Goal: Transaction & Acquisition: Download file/media

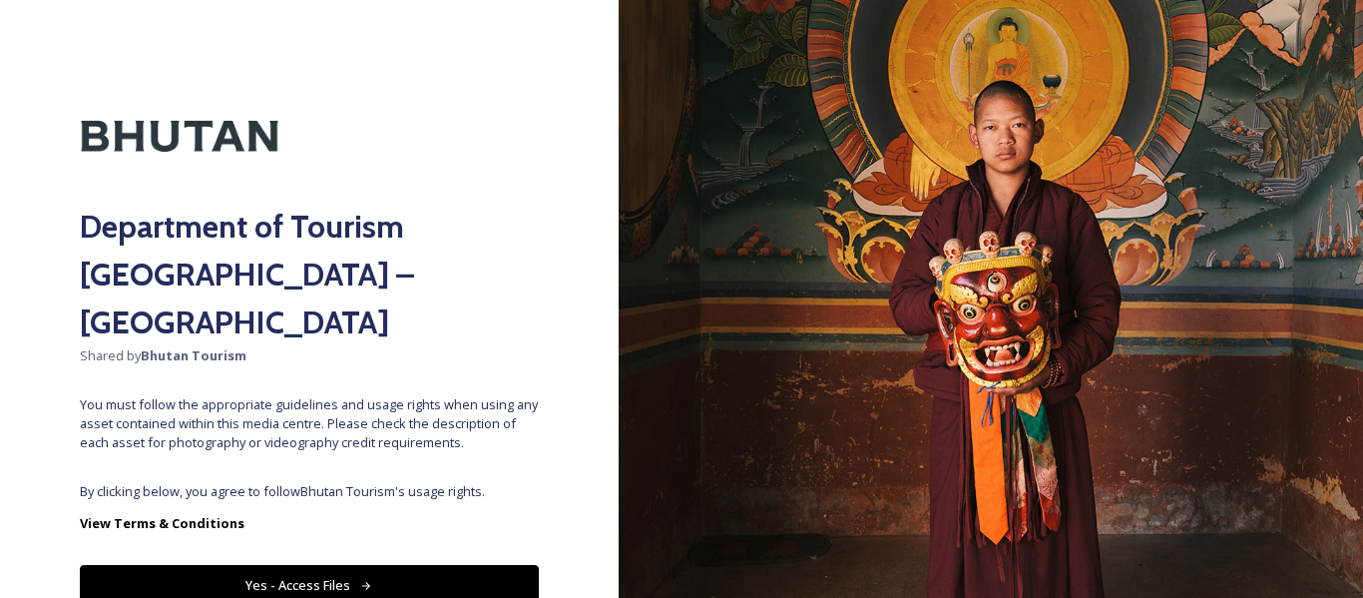
click at [388, 565] on button "Yes - Access Files" at bounding box center [309, 585] width 459 height 41
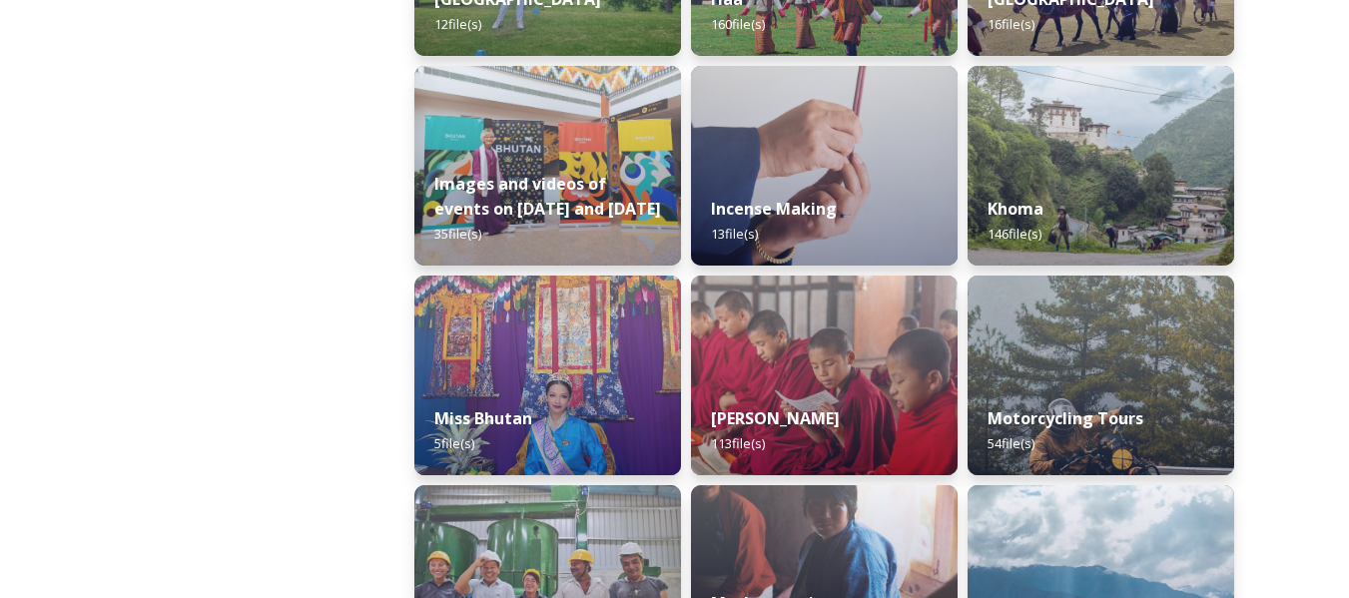
scroll to position [1303, 0]
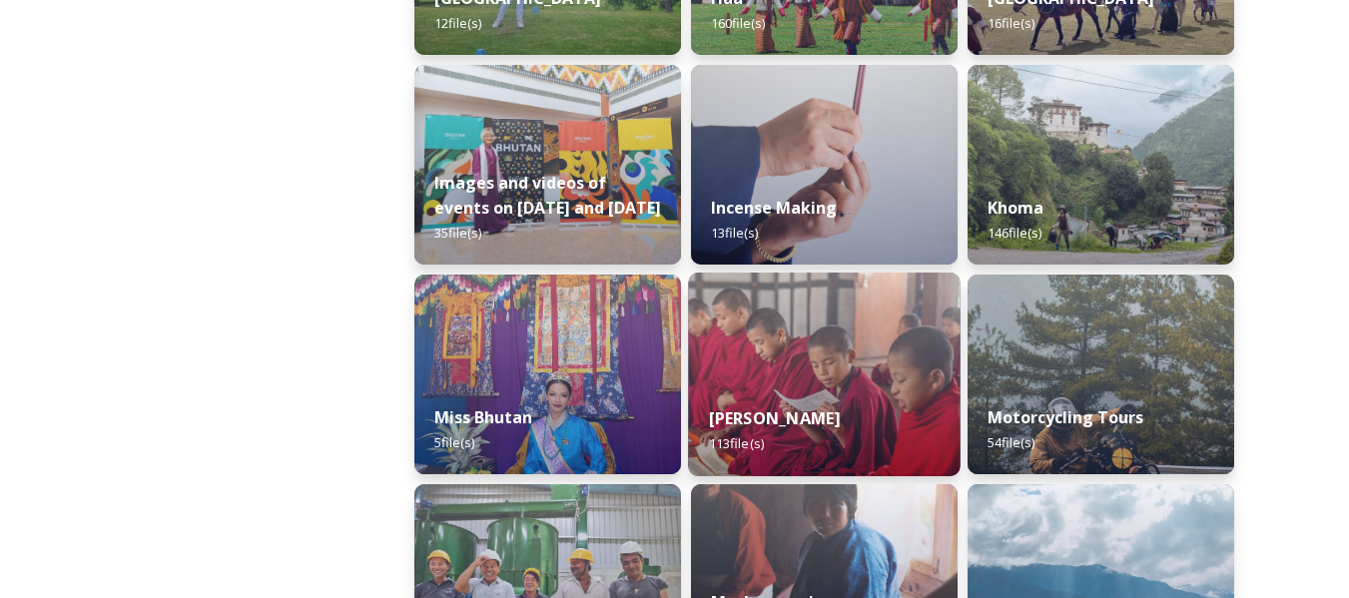
click at [785, 350] on img at bounding box center [823, 374] width 271 height 204
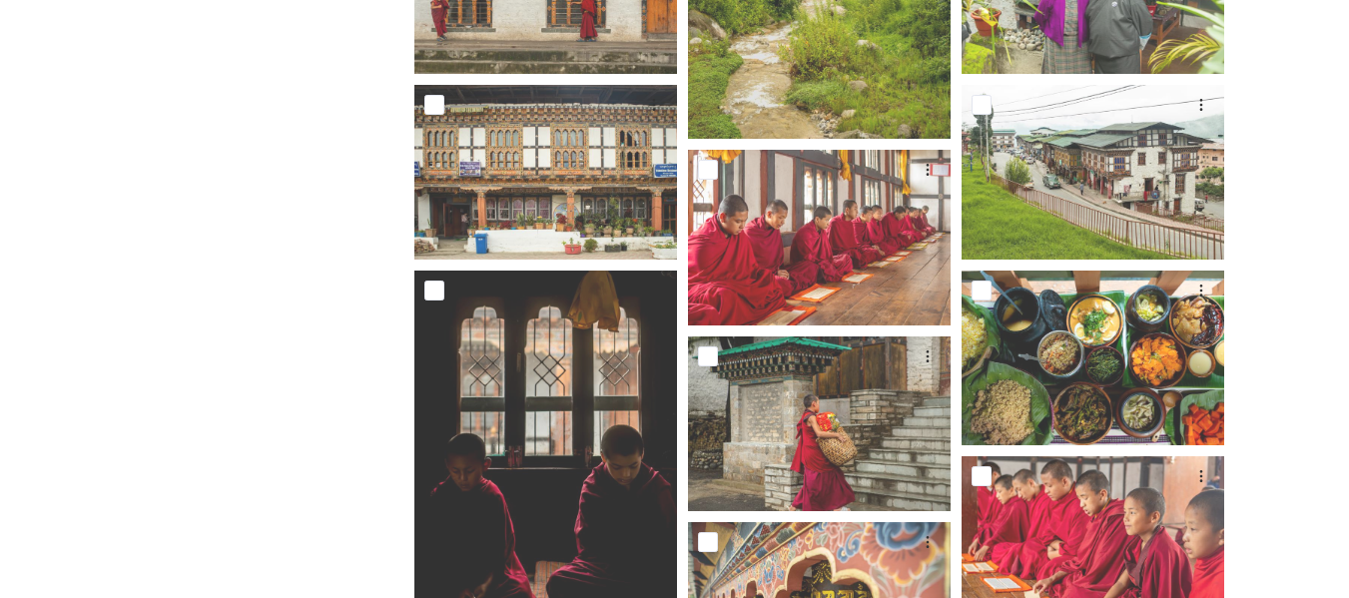
scroll to position [2160, 0]
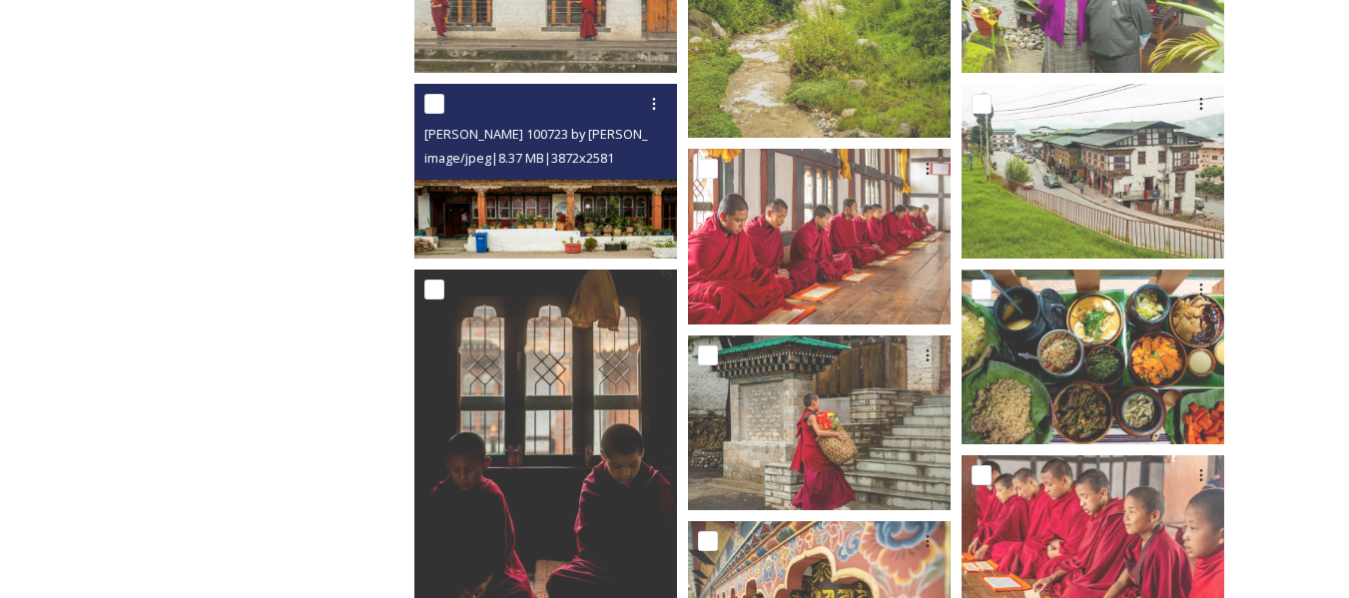
click at [598, 210] on img at bounding box center [545, 170] width 263 height 175
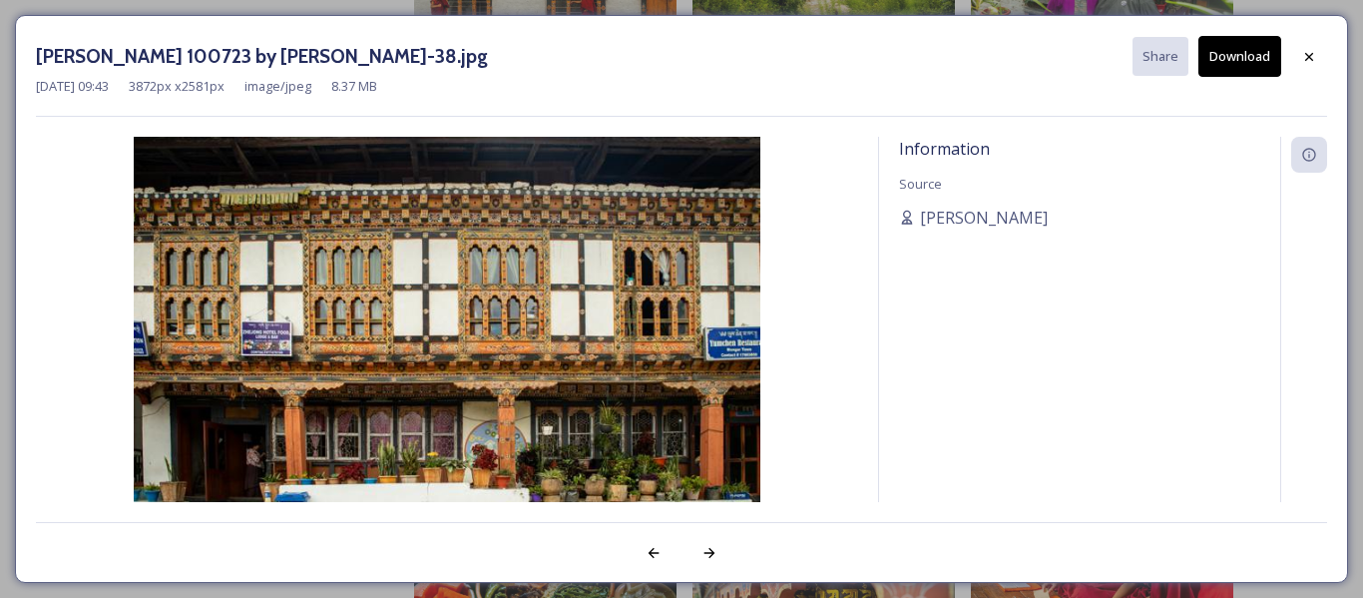
click at [1221, 58] on button "Download" at bounding box center [1240, 56] width 83 height 41
click at [1307, 62] on icon at bounding box center [1310, 57] width 16 height 16
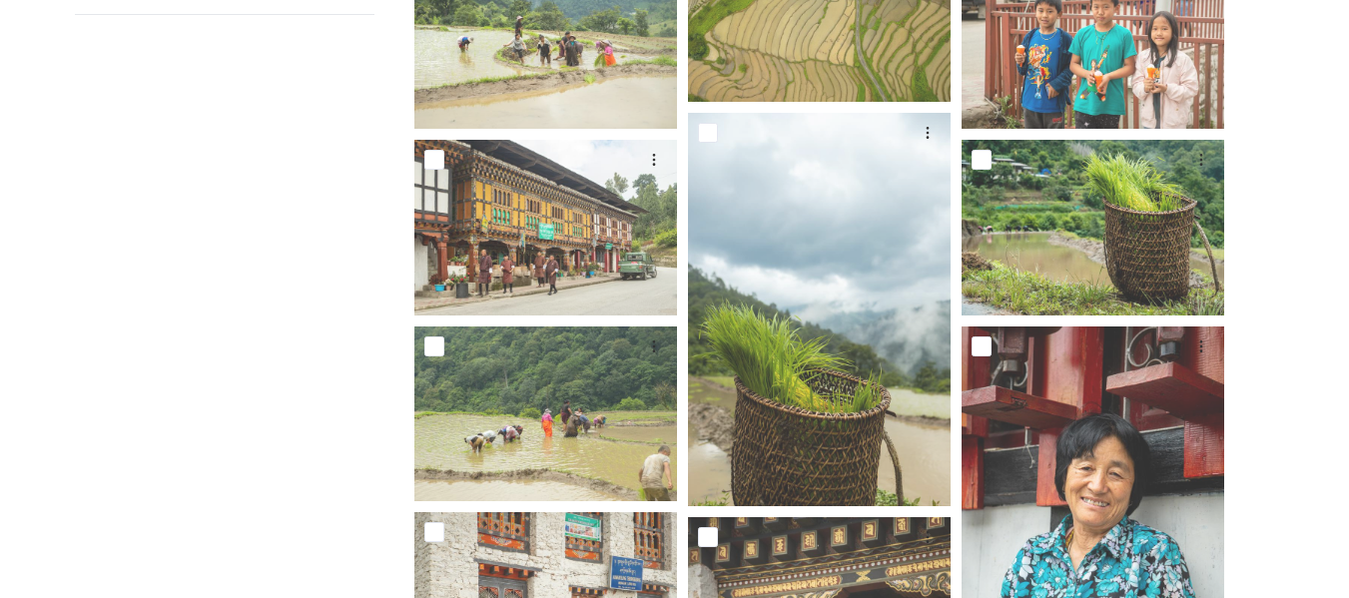
scroll to position [428, 0]
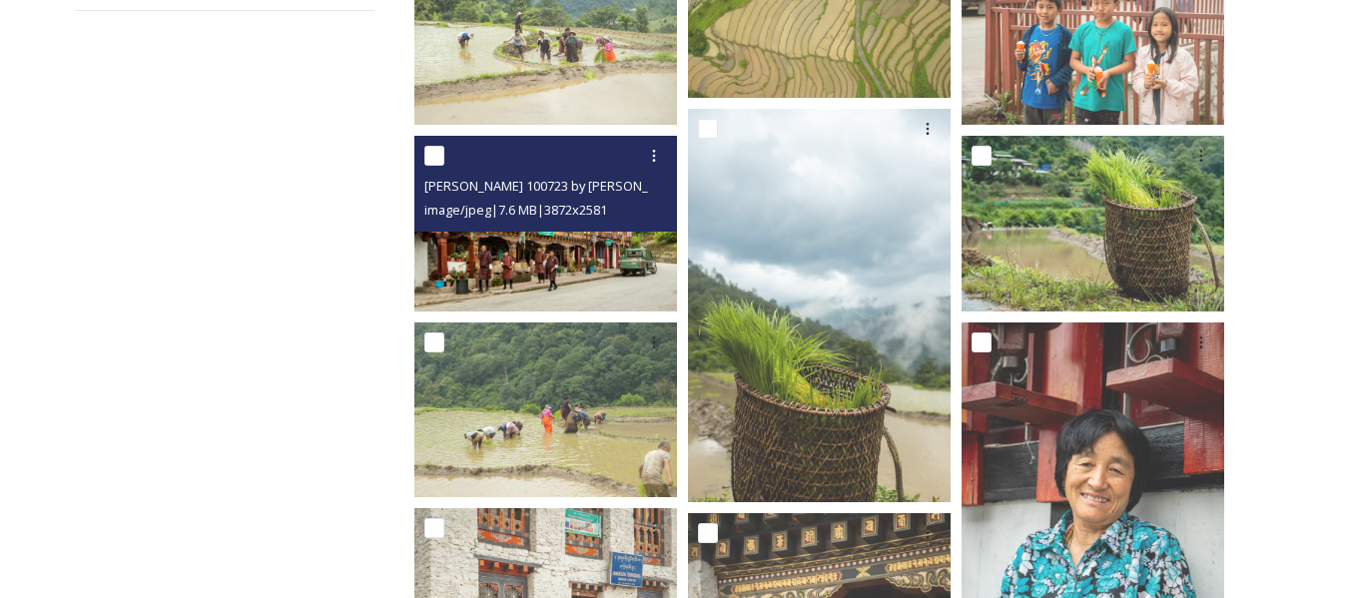
click at [556, 269] on img at bounding box center [545, 223] width 263 height 175
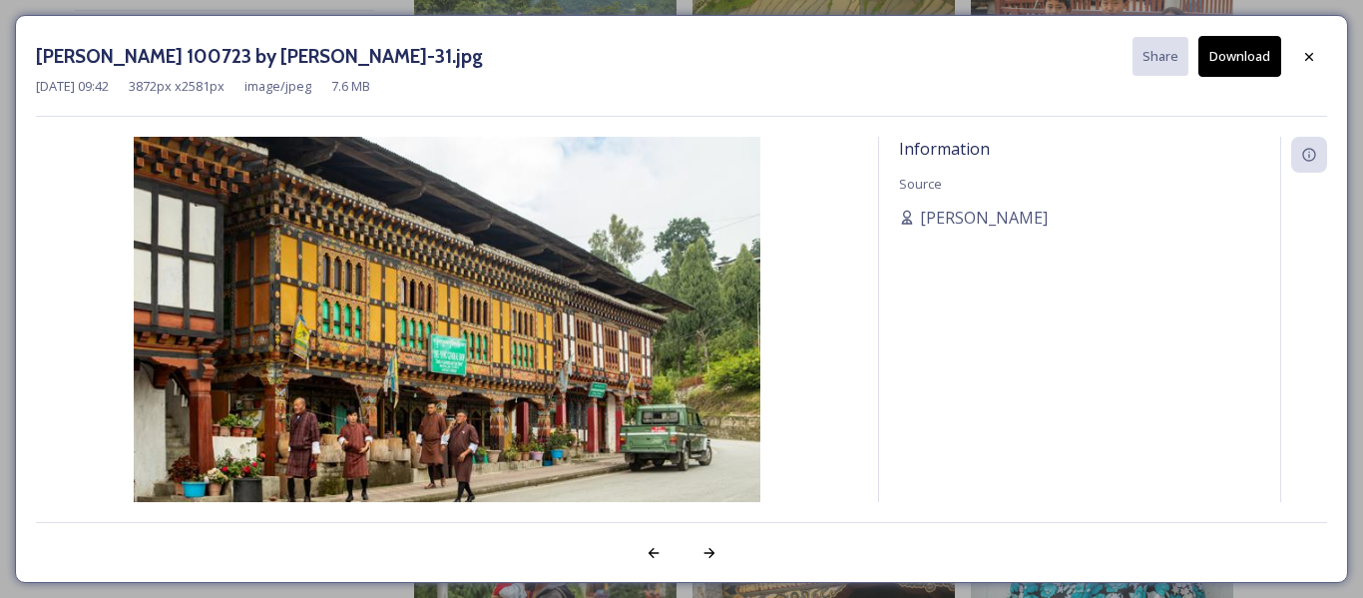
click at [1243, 54] on button "Download" at bounding box center [1240, 56] width 83 height 41
click at [1315, 58] on icon at bounding box center [1310, 57] width 16 height 16
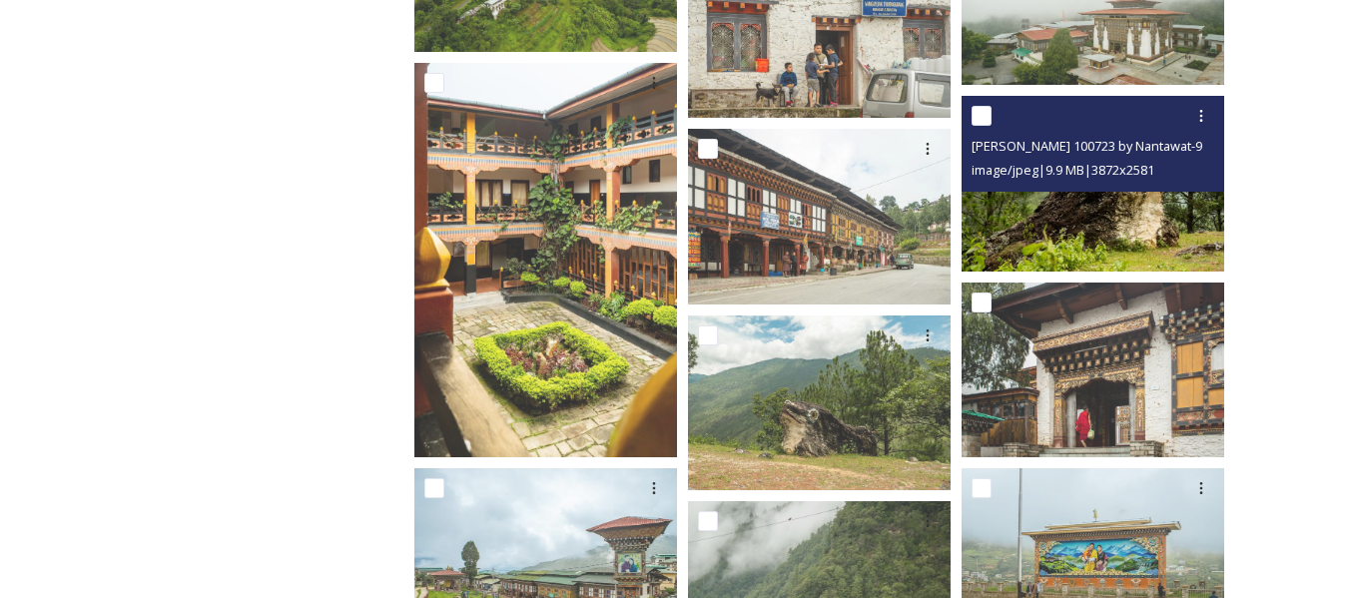
scroll to position [1404, 0]
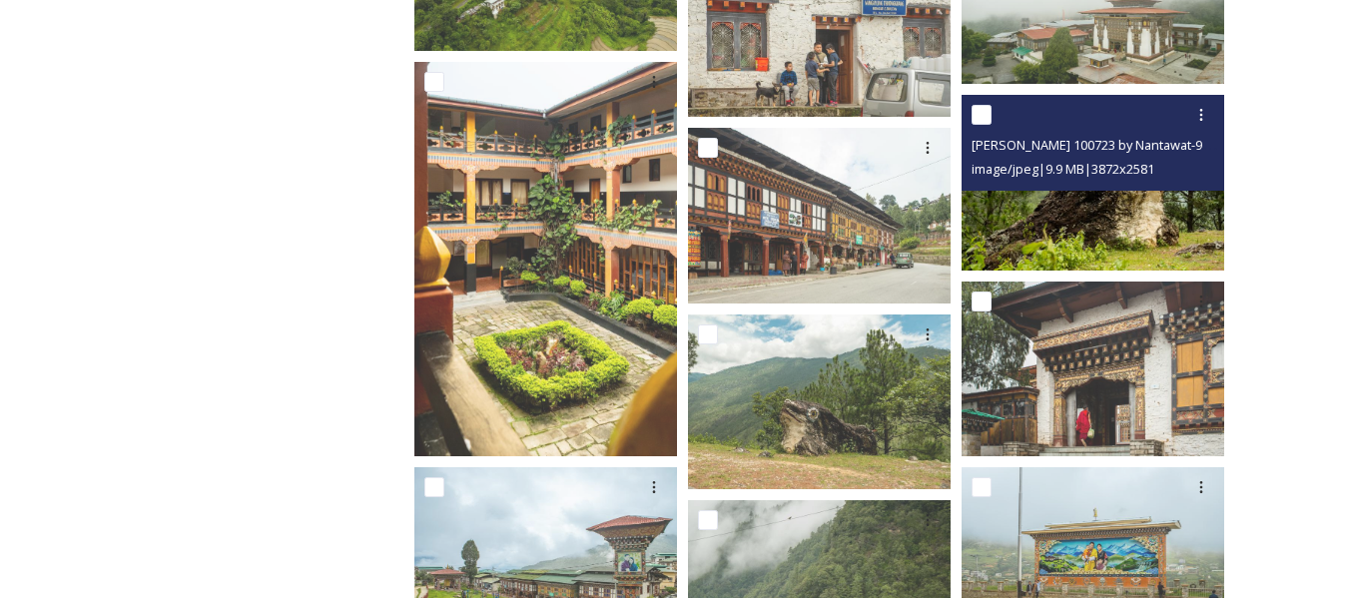
click at [1109, 249] on img at bounding box center [1092, 182] width 263 height 175
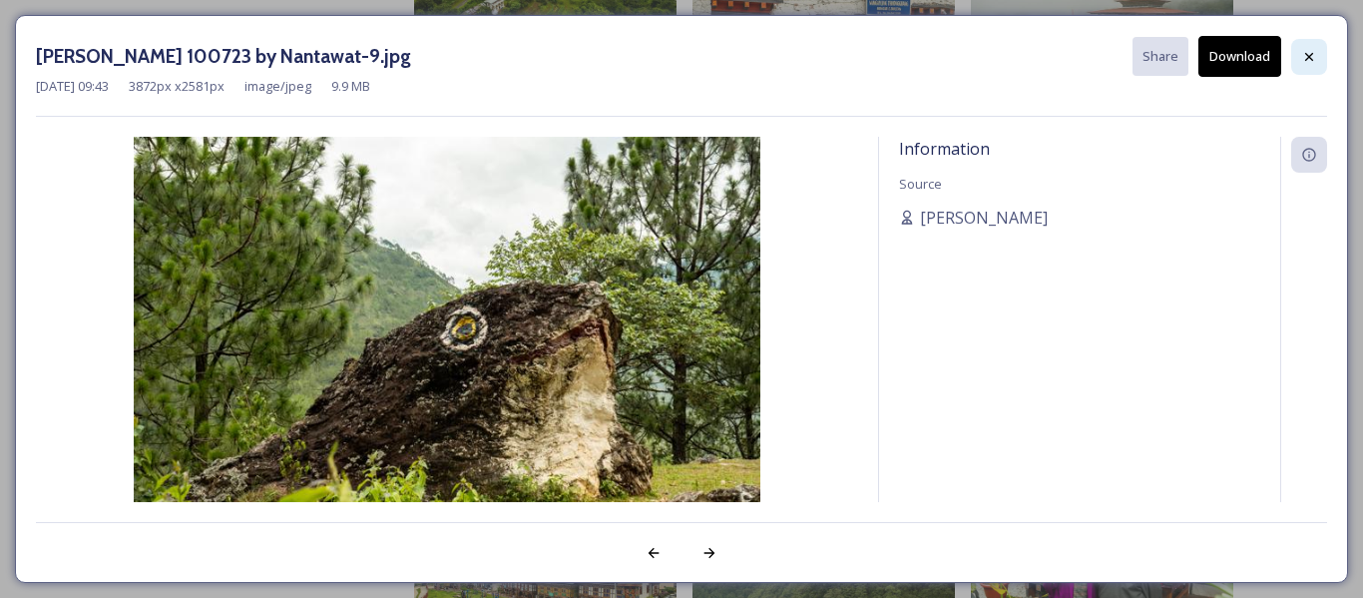
click at [1311, 46] on div at bounding box center [1310, 57] width 36 height 36
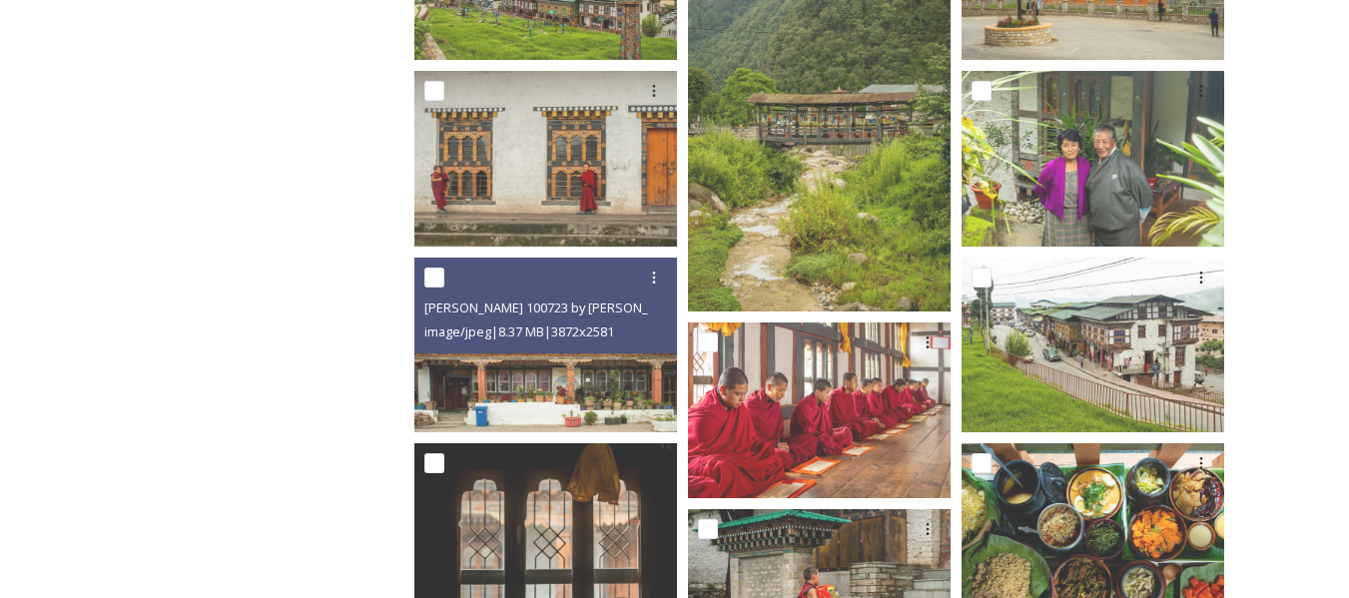
scroll to position [1989, 0]
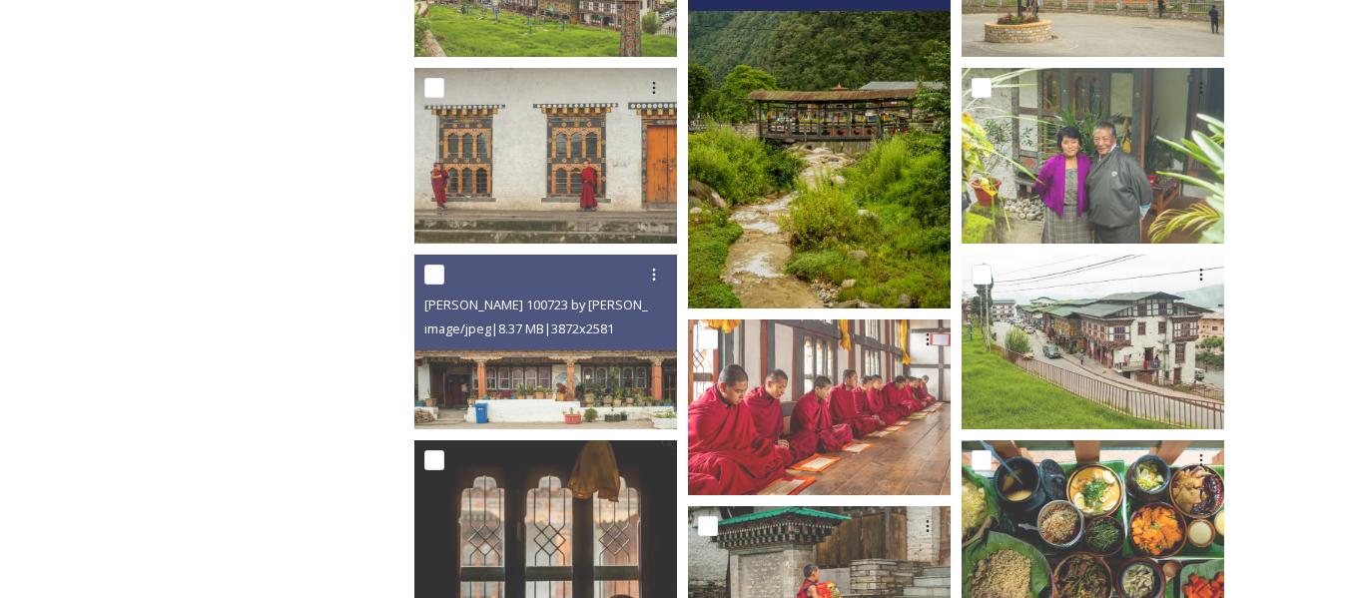
click at [787, 196] on img at bounding box center [819, 112] width 263 height 394
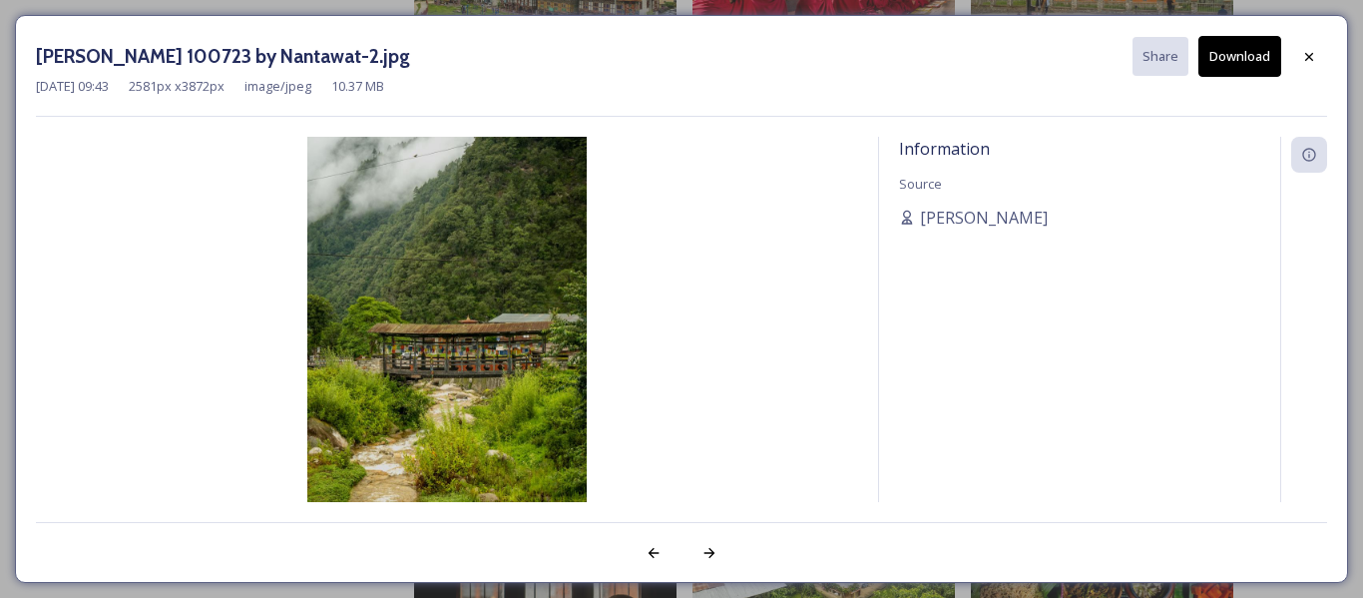
click at [1219, 56] on button "Download" at bounding box center [1240, 56] width 83 height 41
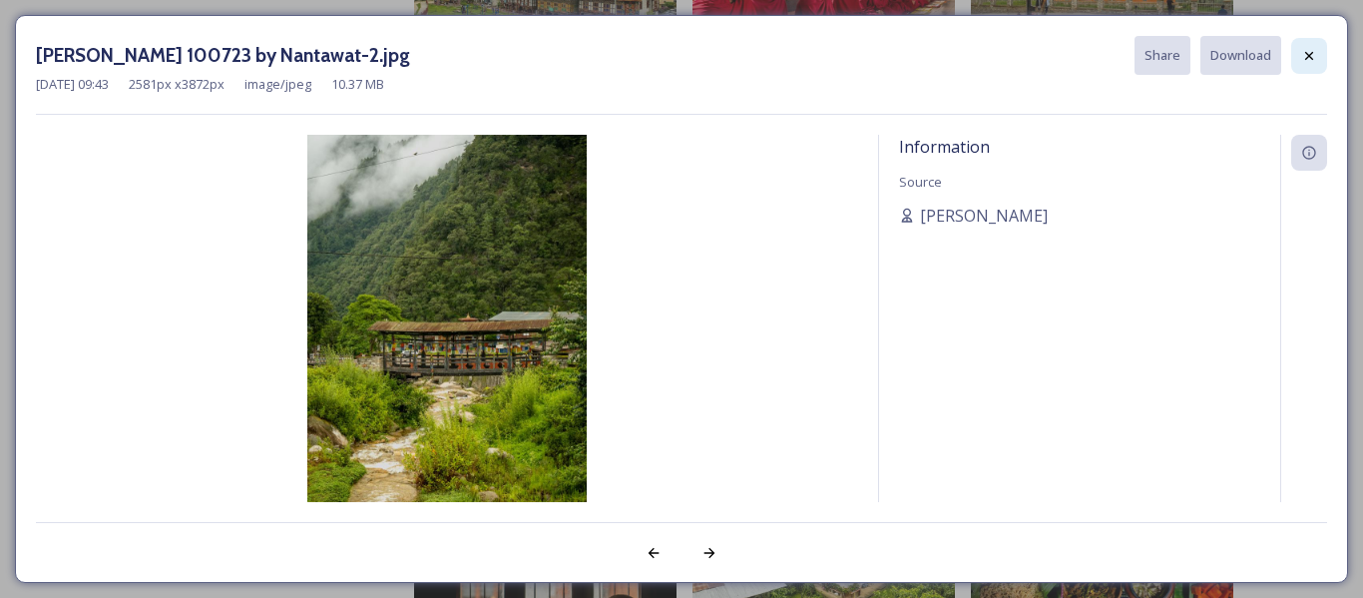
click at [1305, 63] on icon at bounding box center [1310, 56] width 16 height 16
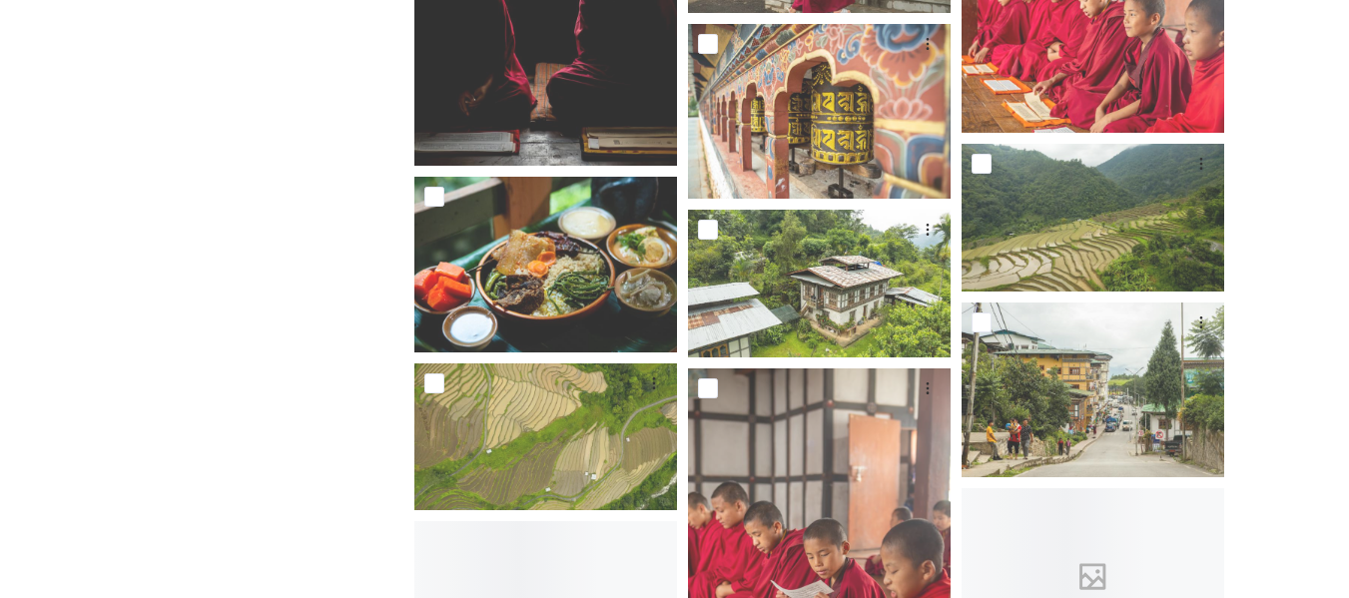
scroll to position [2660, 0]
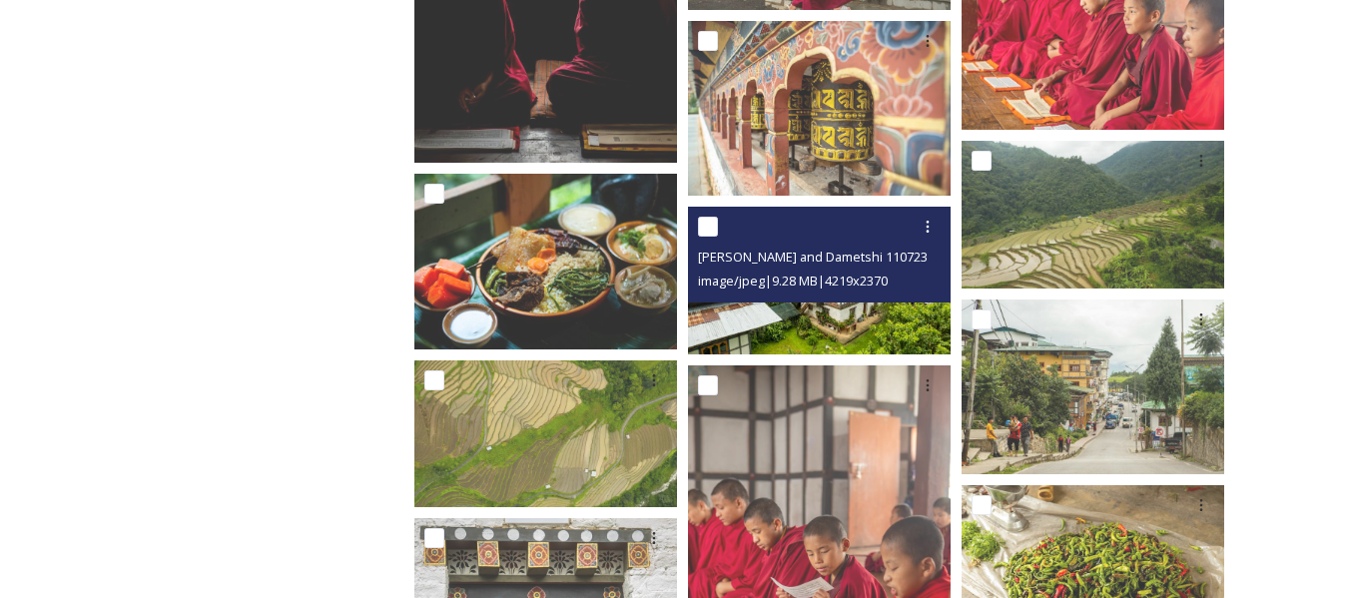
click at [875, 307] on img at bounding box center [819, 281] width 263 height 148
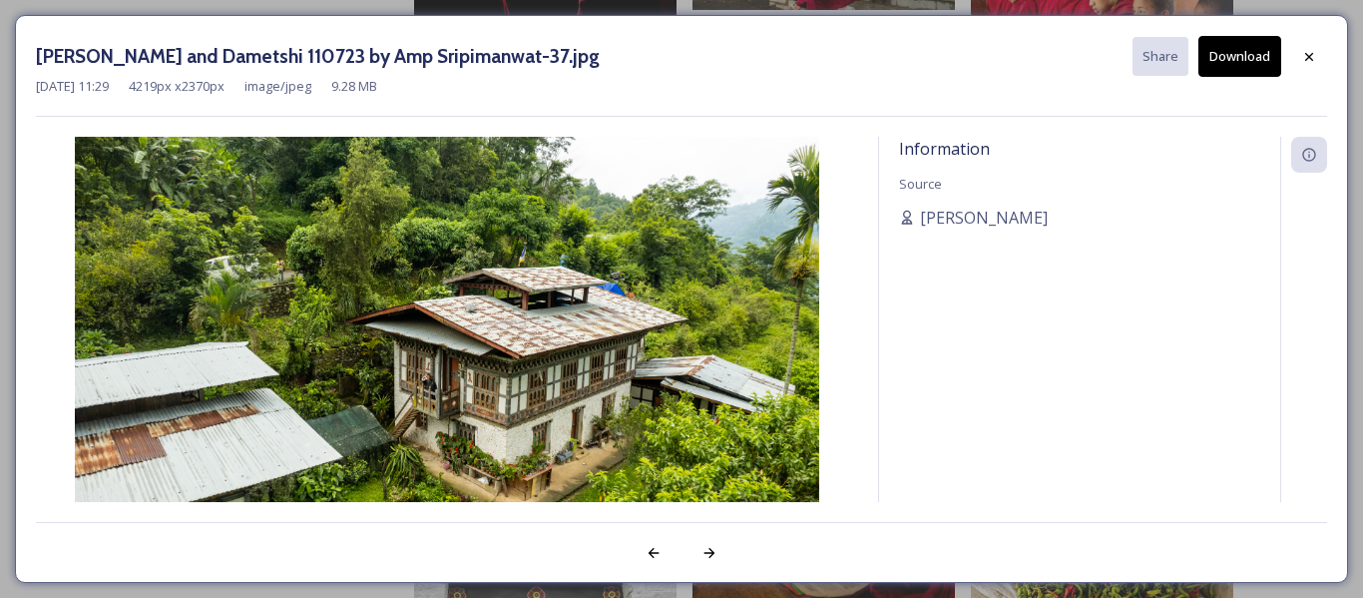
click at [1227, 71] on button "Download" at bounding box center [1240, 56] width 83 height 41
click at [1317, 47] on div at bounding box center [1310, 57] width 36 height 36
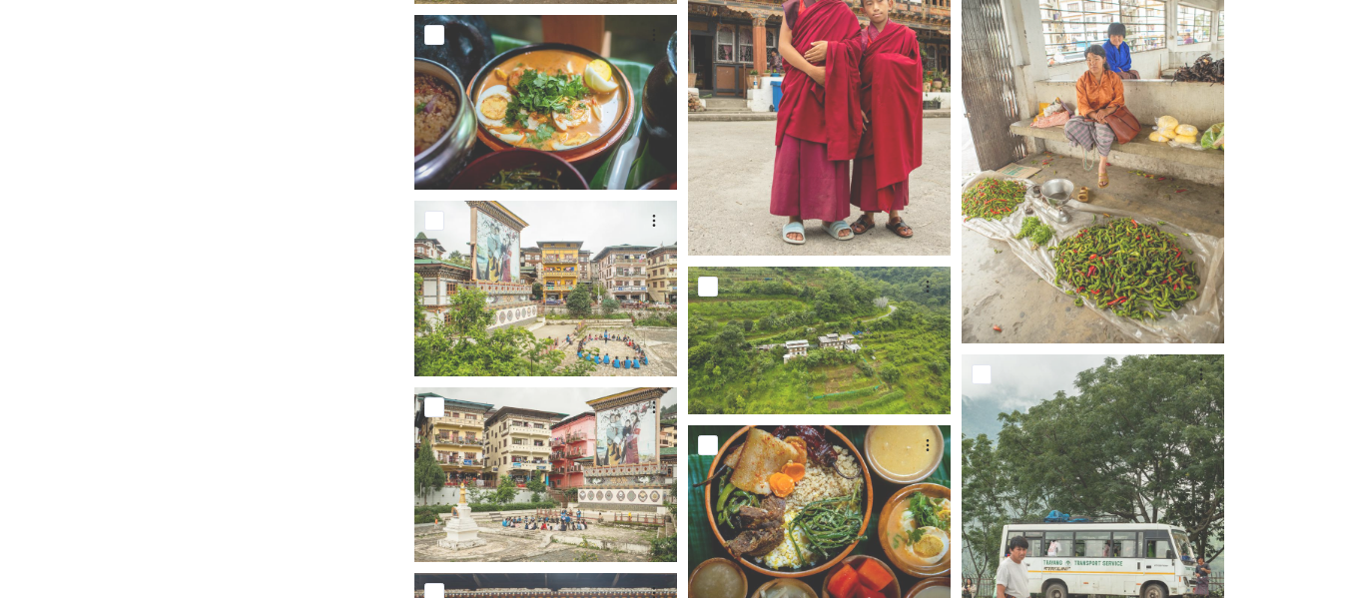
scroll to position [3569, 0]
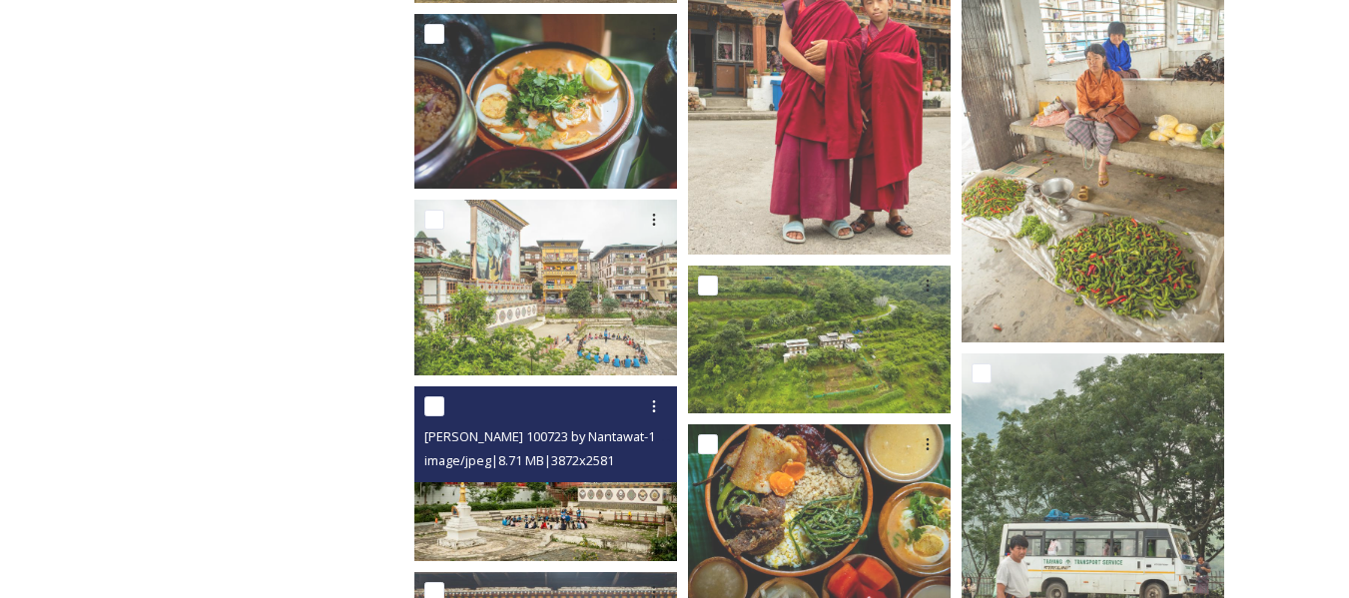
click at [541, 513] on img at bounding box center [545, 472] width 263 height 175
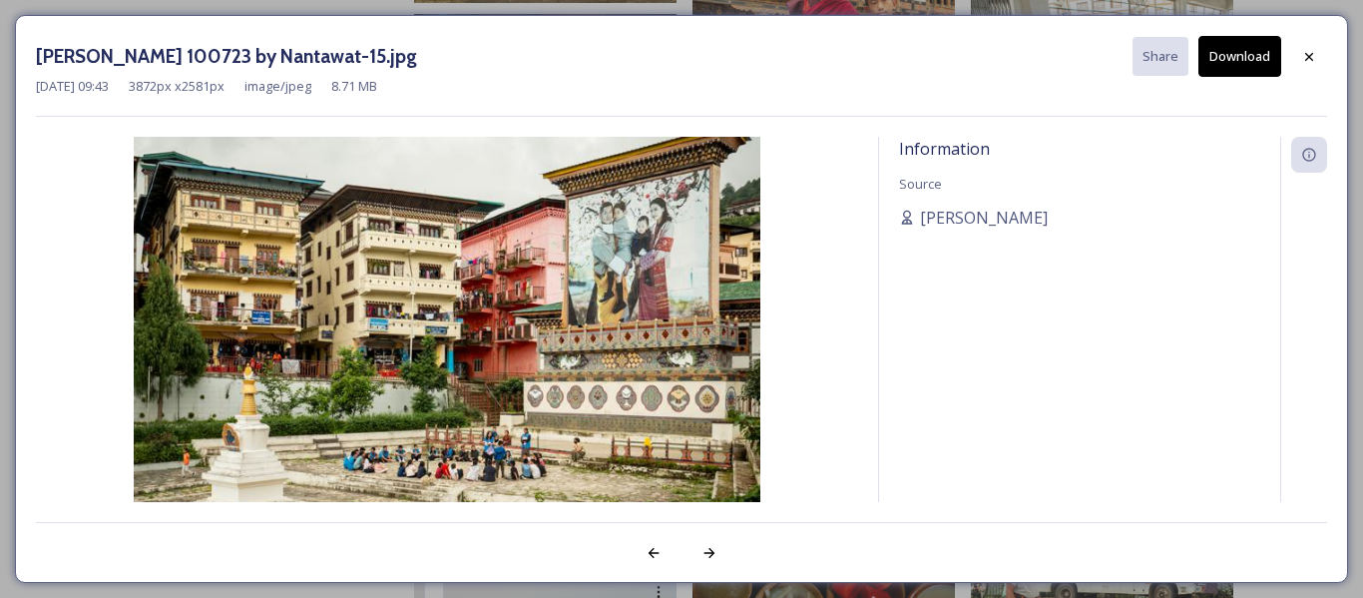
click at [1236, 48] on button "Download" at bounding box center [1240, 56] width 83 height 41
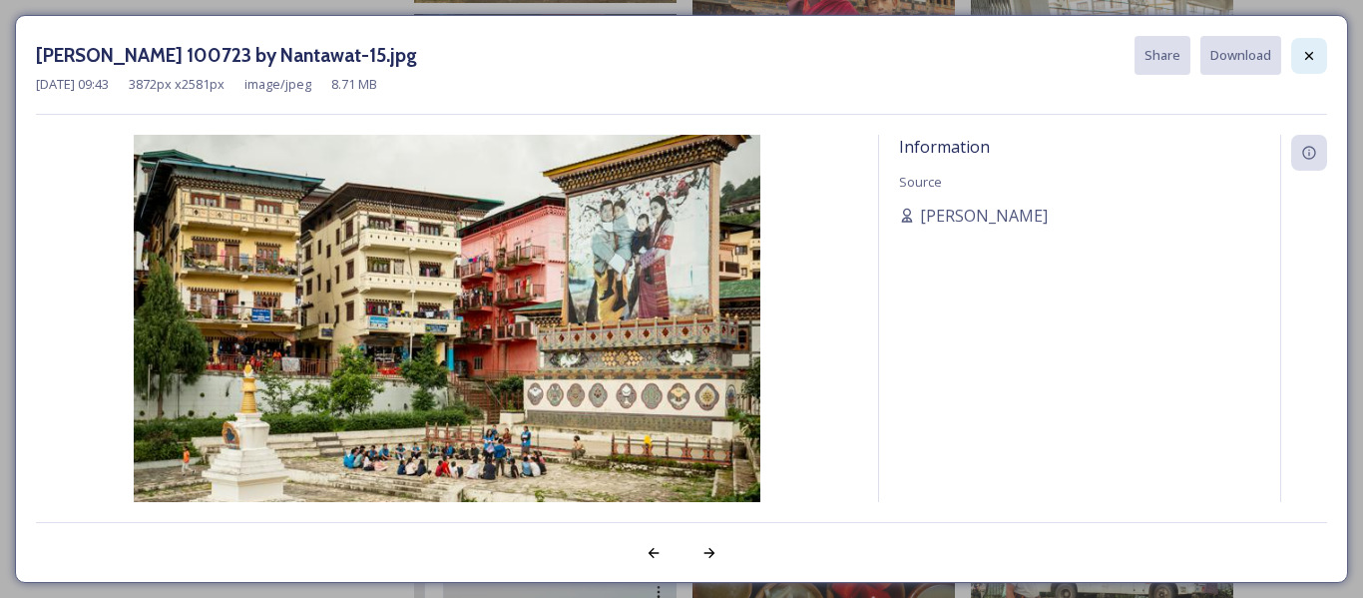
click at [1314, 56] on icon at bounding box center [1310, 56] width 16 height 16
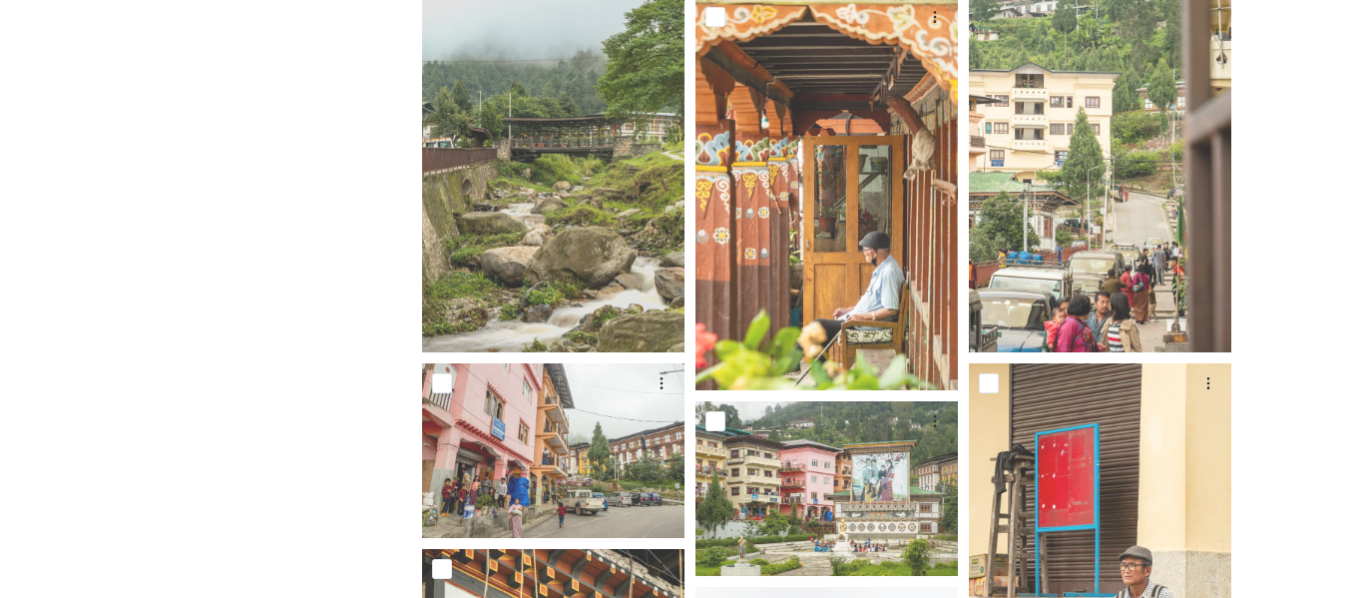
scroll to position [4370, 0]
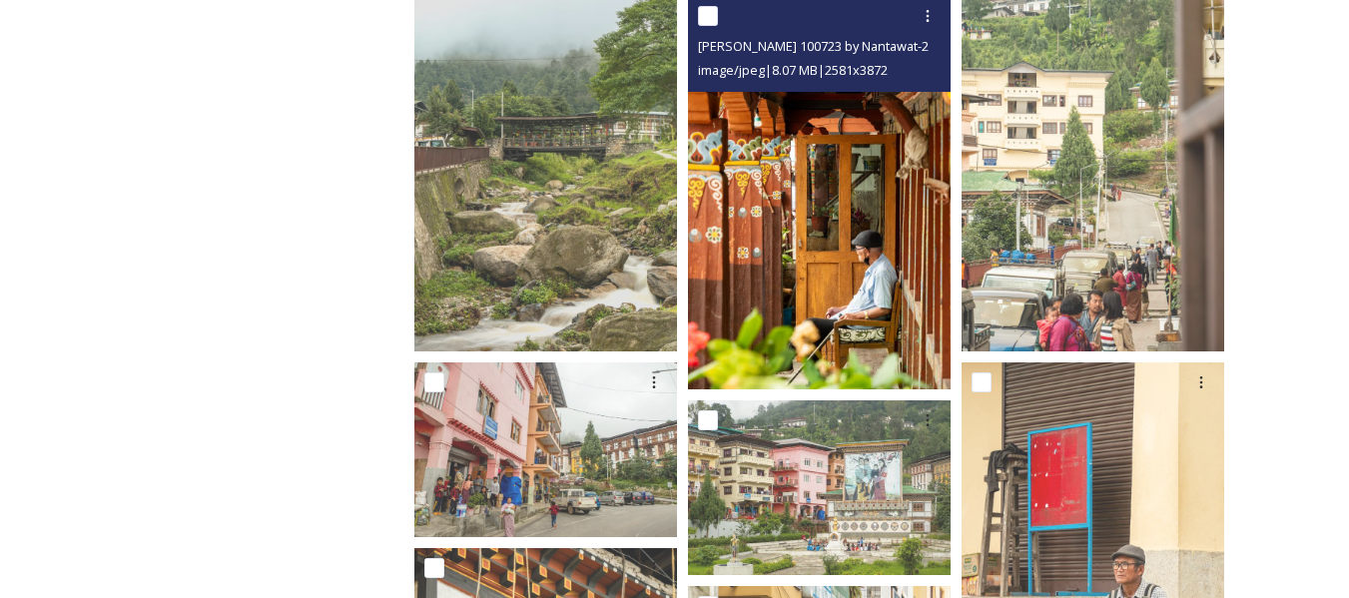
click at [850, 227] on img at bounding box center [819, 193] width 263 height 394
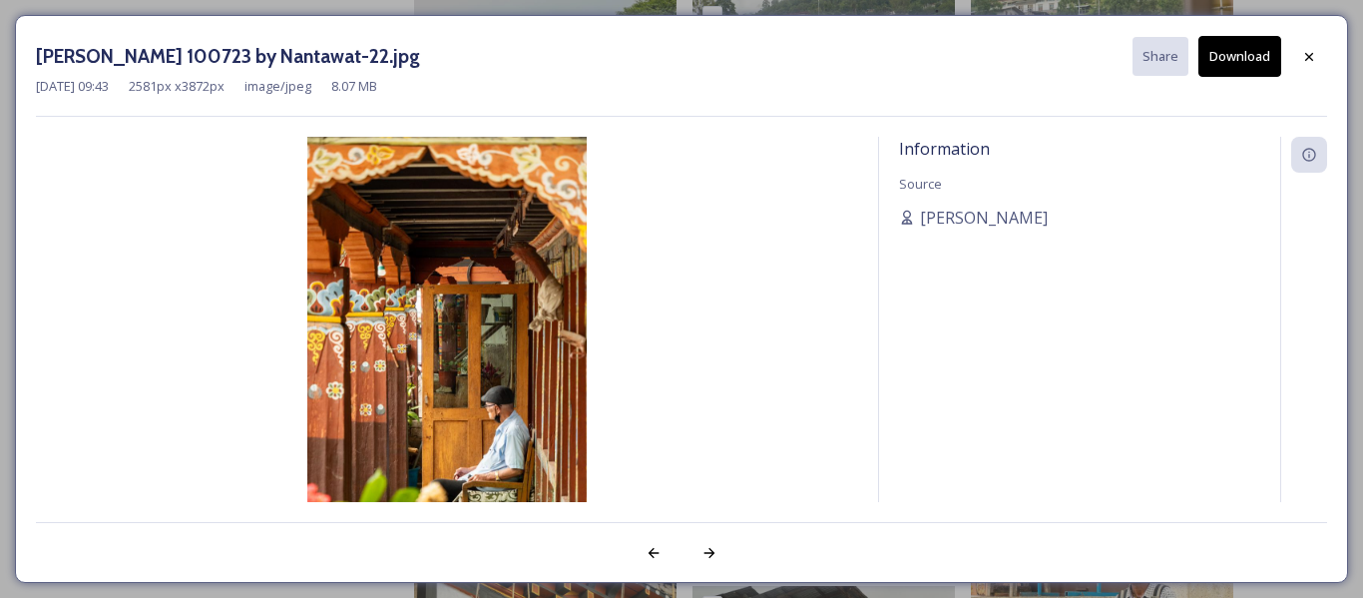
click at [1227, 50] on button "Download" at bounding box center [1240, 56] width 83 height 41
